Goal: Information Seeking & Learning: Learn about a topic

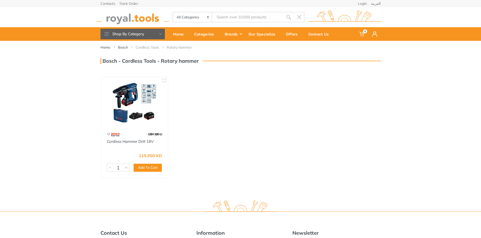
click at [124, 97] on img at bounding box center [134, 103] width 58 height 44
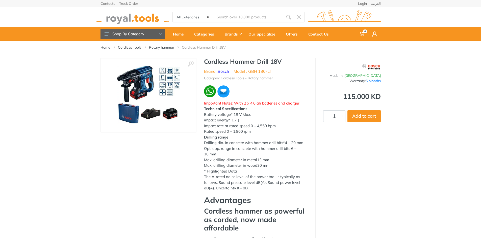
click at [144, 95] on img at bounding box center [149, 96] width 64 height 64
click at [179, 104] on img at bounding box center [149, 96] width 64 height 64
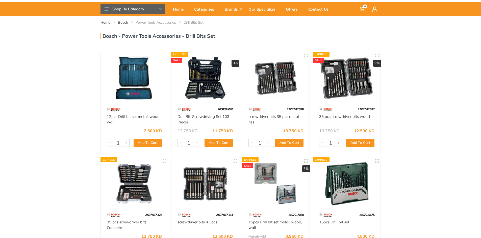
scroll to position [25, 0]
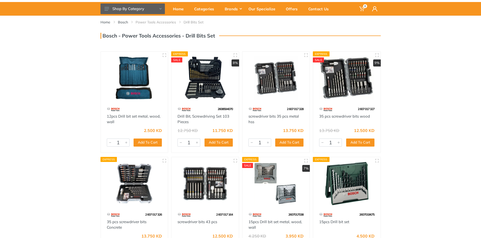
click at [201, 93] on img at bounding box center [205, 78] width 58 height 44
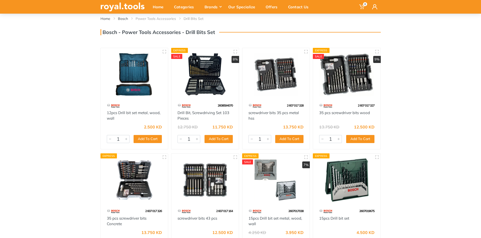
scroll to position [25, 0]
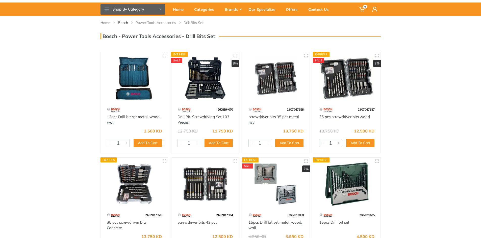
click at [269, 99] on img at bounding box center [276, 79] width 58 height 44
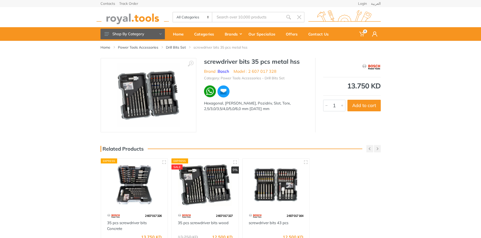
click at [162, 91] on img at bounding box center [149, 96] width 64 height 64
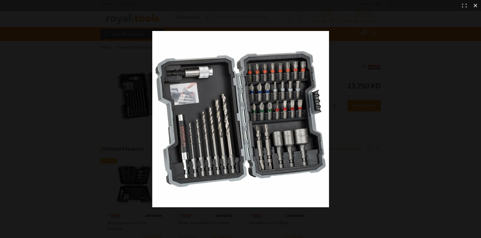
click at [476, 7] on button at bounding box center [474, 5] width 11 height 11
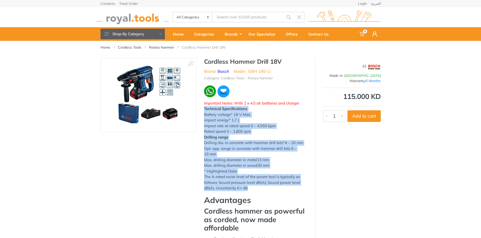
drag, startPoint x: 204, startPoint y: 108, endPoint x: 242, endPoint y: 182, distance: 83.0
click at [246, 187] on div "Technical Specifications Battery voltage* 18 V Max. impact energy* 1.7 J Impact…" at bounding box center [255, 148] width 103 height 85
copy div "Technical Specifications Battery voltage* 18 V Max. impact energy* 1.7 J Impact…"
